Goal: Navigation & Orientation: Find specific page/section

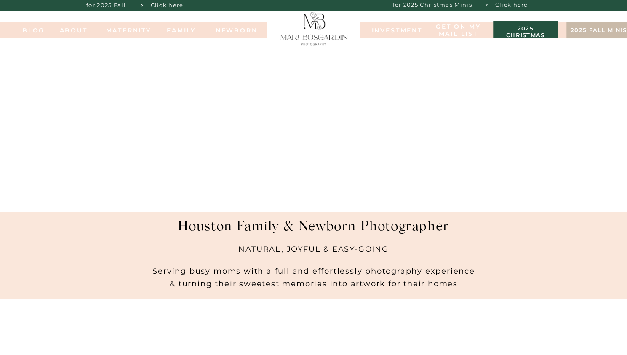
click at [181, 31] on nav "FAMILy" at bounding box center [182, 30] width 34 height 6
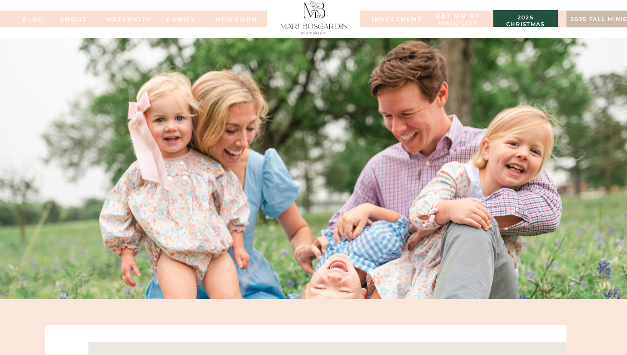
click at [387, 20] on nav "INVESTMENT" at bounding box center [393, 19] width 42 height 6
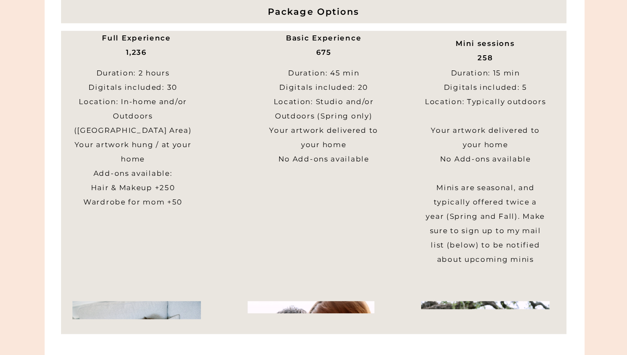
scroll to position [342, 0]
